Goal: Check status: Check status

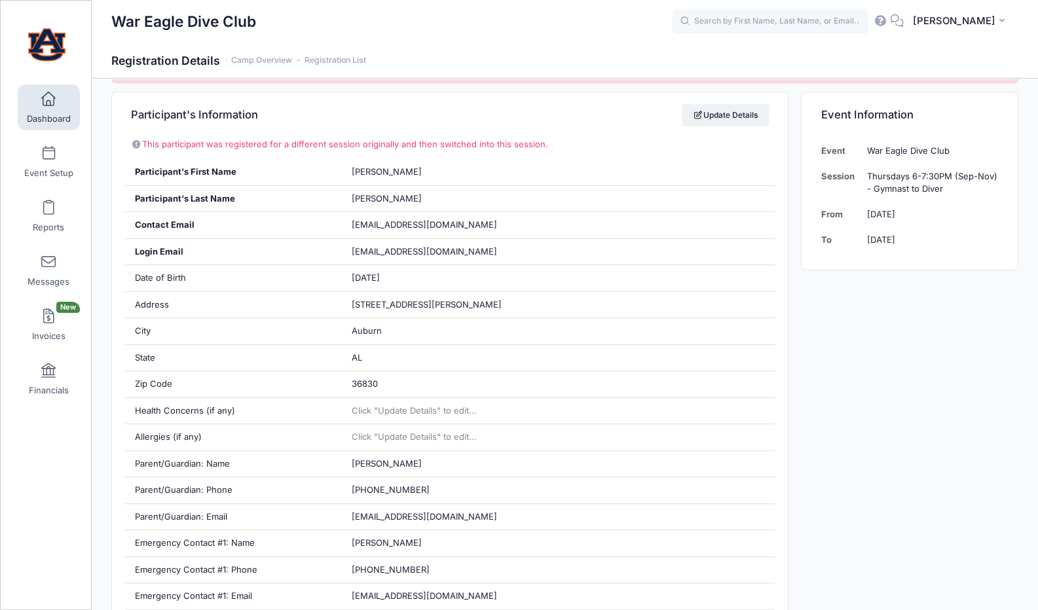
click at [55, 107] on link "Dashboard" at bounding box center [49, 107] width 62 height 46
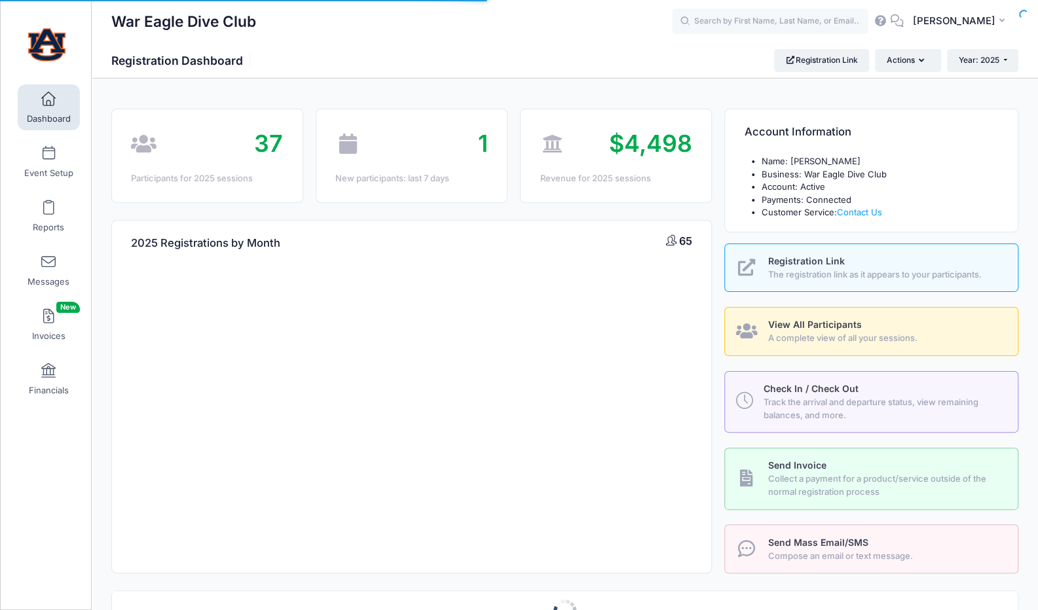
select select
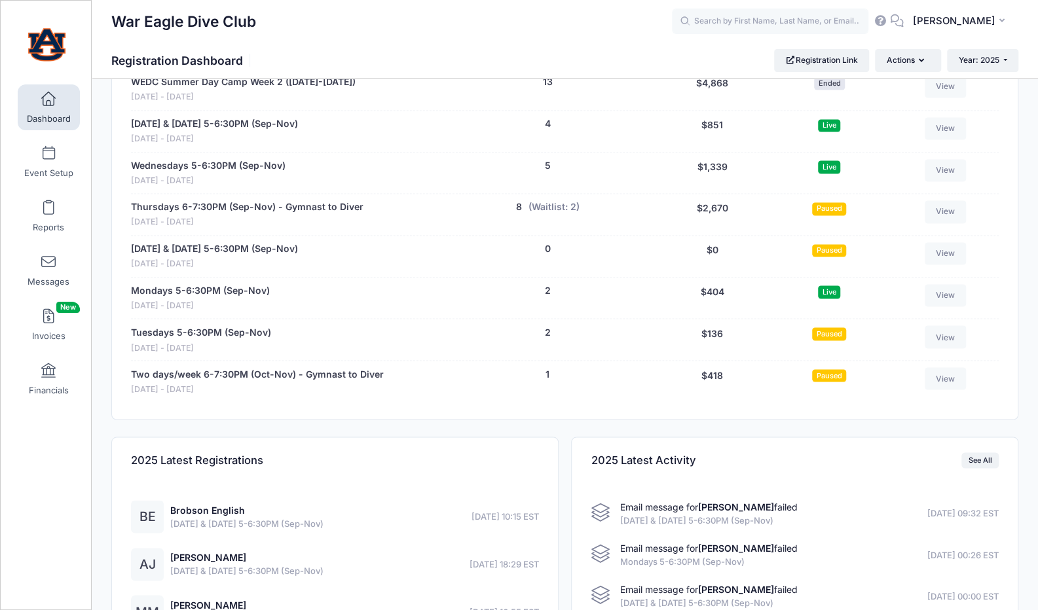
scroll to position [1189, 0]
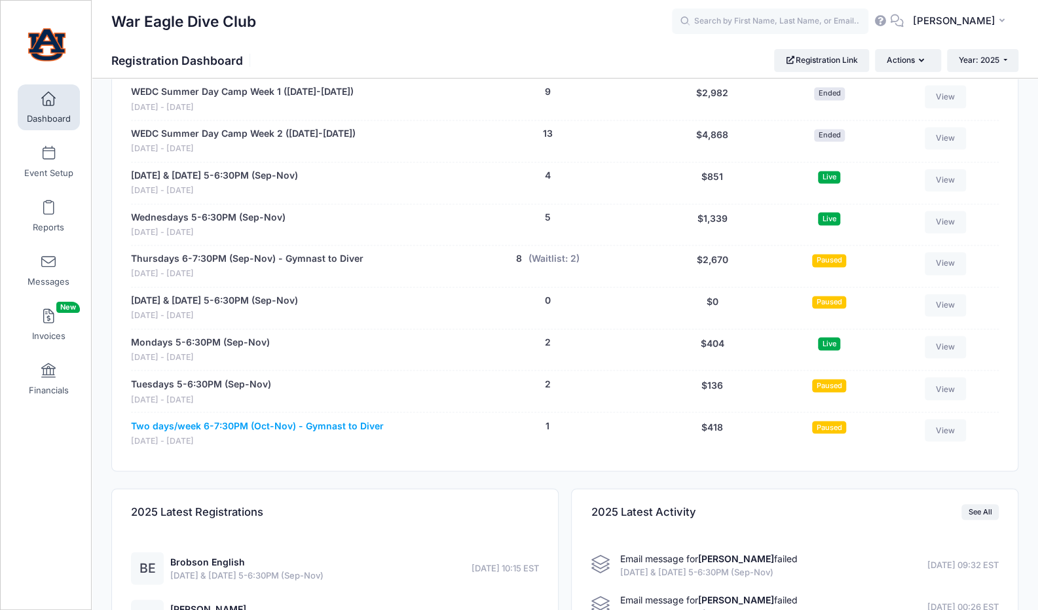
click at [326, 419] on link "Two days/week 6-7:30PM (Oct-Nov) - Gymnast to Diver" at bounding box center [257, 426] width 253 height 14
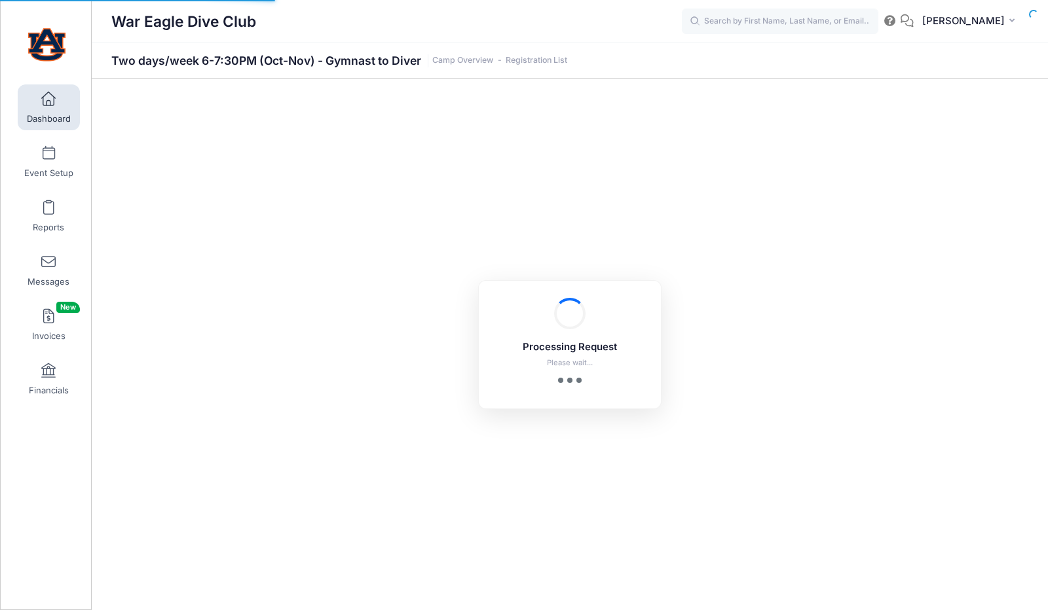
select select "10"
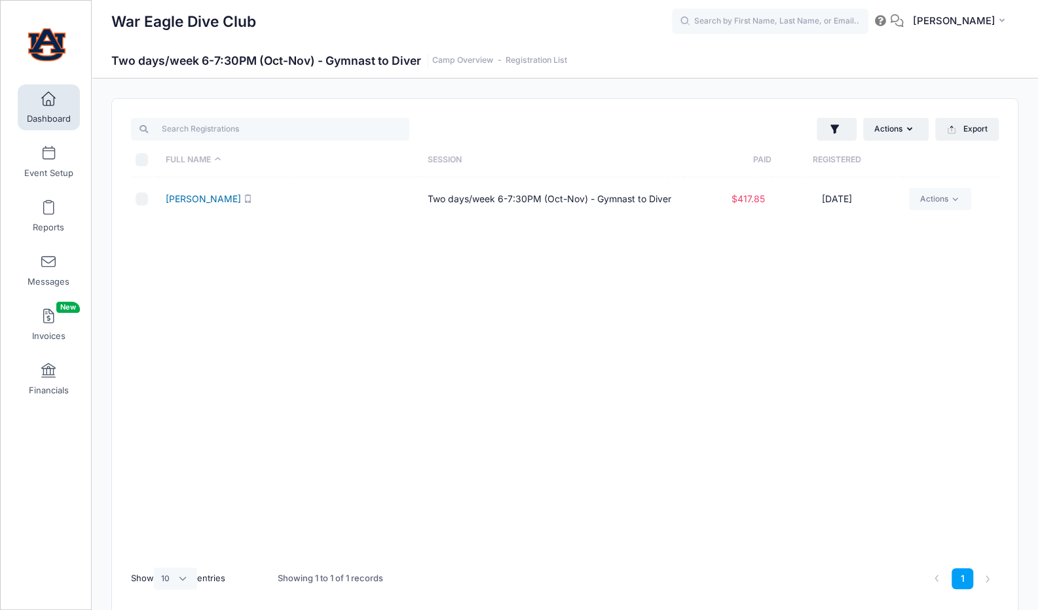
click at [219, 196] on link "[PERSON_NAME]" at bounding box center [203, 198] width 75 height 11
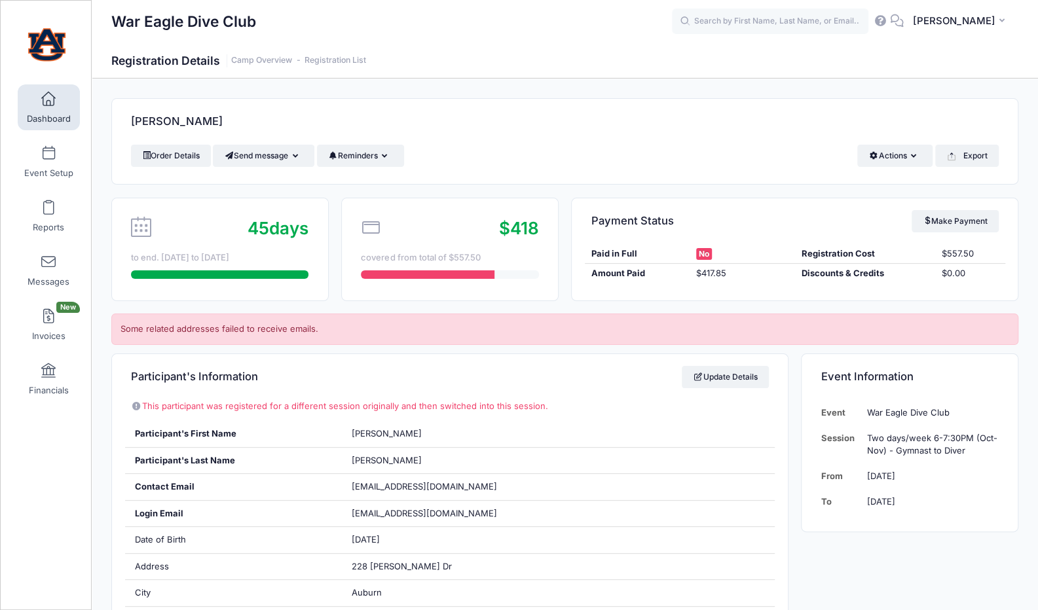
click at [766, 456] on div "[PERSON_NAME]" at bounding box center [558, 461] width 434 height 26
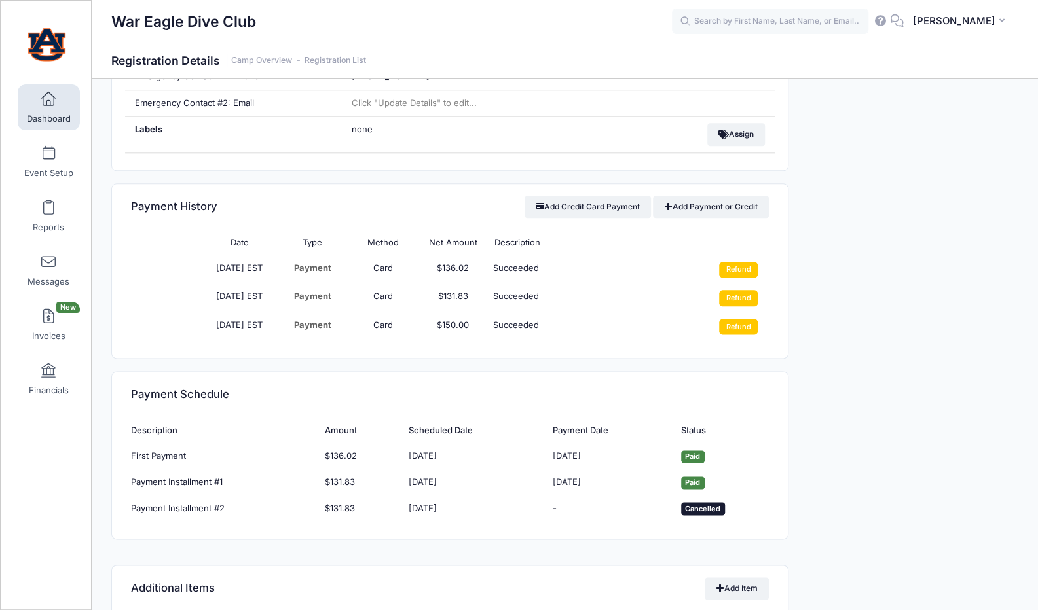
scroll to position [836, 0]
